Goal: Transaction & Acquisition: Purchase product/service

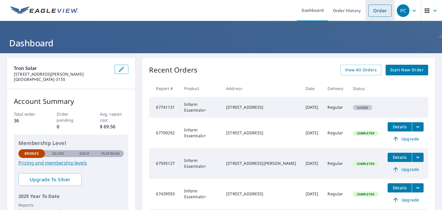
click at [379, 17] on li "Order" at bounding box center [379, 10] width 29 height 21
click at [375, 14] on link "Order" at bounding box center [379, 11] width 23 height 12
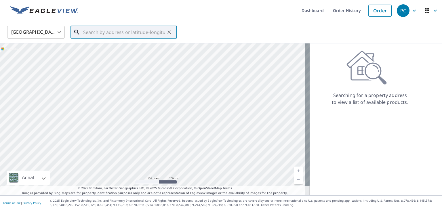
click at [119, 27] on input "text" at bounding box center [124, 32] width 82 height 16
paste input "[STREET_ADDRESS]"
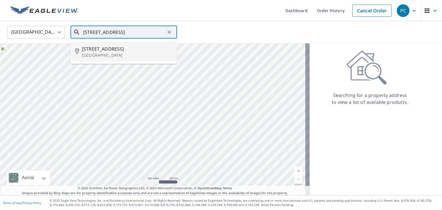
click at [116, 49] on span "[STREET_ADDRESS]" at bounding box center [127, 48] width 90 height 7
type input "[STREET_ADDRESS]"
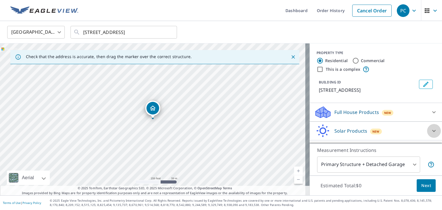
click at [432, 132] on icon at bounding box center [433, 131] width 3 height 2
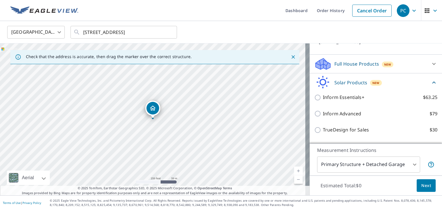
scroll to position [49, 0]
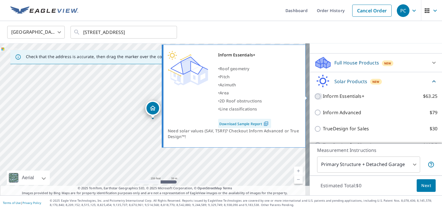
click at [314, 97] on input "Inform Essentials+ $63.25" at bounding box center [318, 96] width 9 height 7
checkbox input "true"
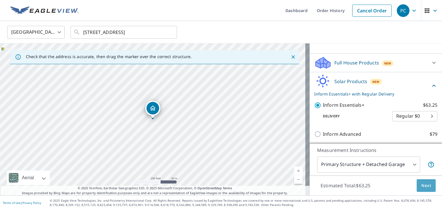
click at [422, 184] on span "Next" at bounding box center [426, 185] width 10 height 7
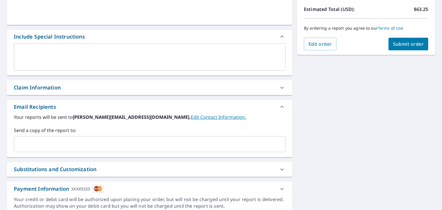
scroll to position [129, 0]
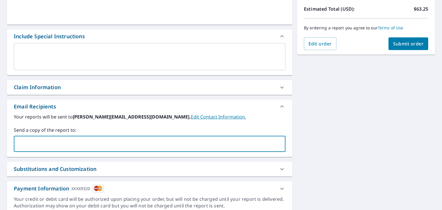
click at [139, 145] on input "text" at bounding box center [145, 143] width 258 height 11
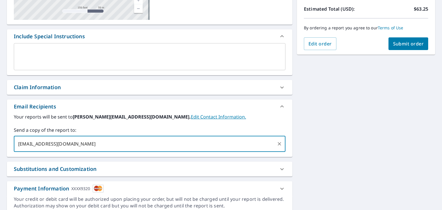
type input "[EMAIL_ADDRESS][DOMAIN_NAME]"
click at [139, 145] on input "text" at bounding box center [182, 143] width 183 height 11
click at [107, 154] on div "Your reports will be sent to [PERSON_NAME][EMAIL_ADDRESS][DOMAIN_NAME]. Edit Co…" at bounding box center [149, 134] width 285 height 43
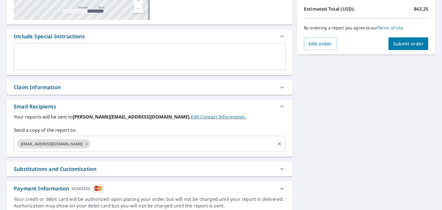
click at [107, 143] on input "text" at bounding box center [182, 143] width 183 height 11
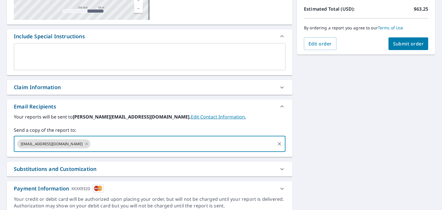
paste input "[PERSON_NAME][EMAIL_ADDRESS][PERSON_NAME][DOMAIN_NAME]"
type input "[PERSON_NAME][EMAIL_ADDRESS][PERSON_NAME][DOMAIN_NAME]"
click at [346, 146] on div "**********" at bounding box center [221, 71] width 442 height 294
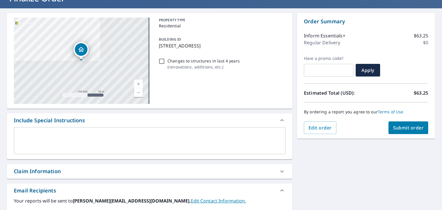
scroll to position [37, 0]
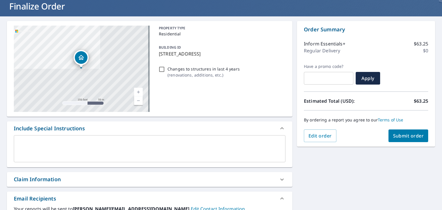
click at [402, 139] on button "Submit order" at bounding box center [408, 135] width 40 height 13
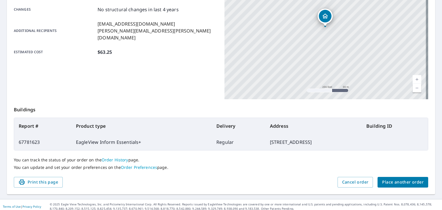
scroll to position [128, 0]
